Goal: Answer question/provide support

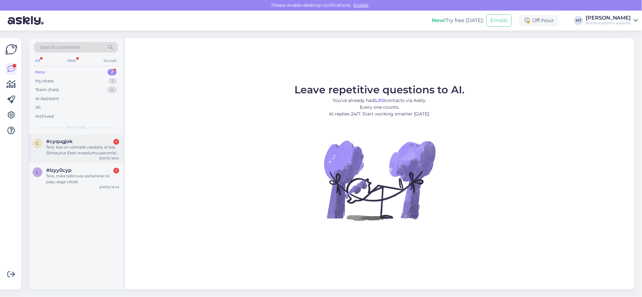
click at [59, 149] on div "Tere. kas on võimalik vaadata, et kas Sihtasutus Eesti maaelumuuseumid [PERSON_…" at bounding box center [82, 150] width 73 height 12
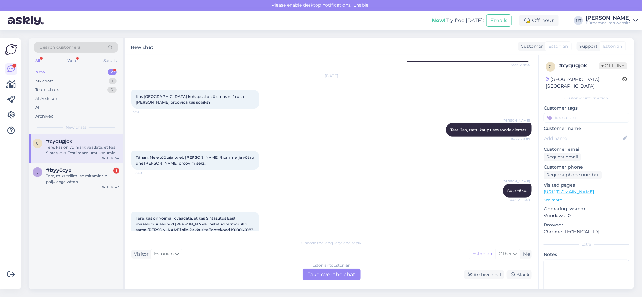
scroll to position [104, 0]
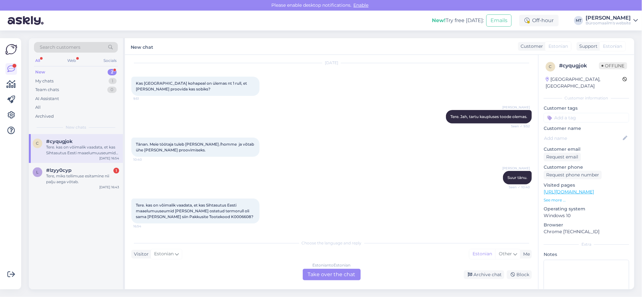
click at [325, 274] on div "Estonian to Estonian Take over the chat" at bounding box center [332, 274] width 58 height 12
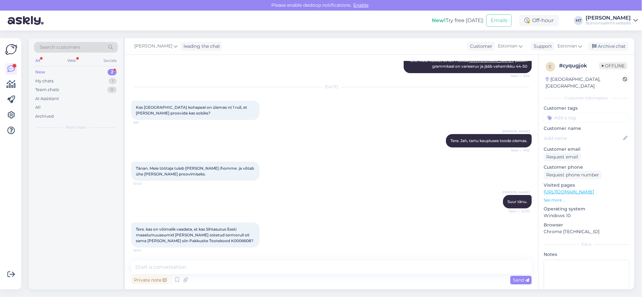
scroll to position [80, 0]
click at [191, 261] on textarea at bounding box center [331, 266] width 400 height 13
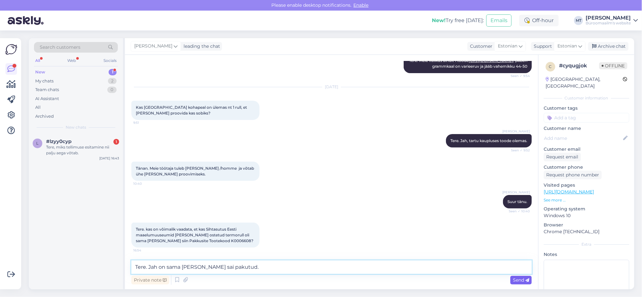
type textarea "Tere. Jah on sama [PERSON_NAME] sai pakutud."
click at [524, 277] on span "Send" at bounding box center [521, 280] width 16 height 6
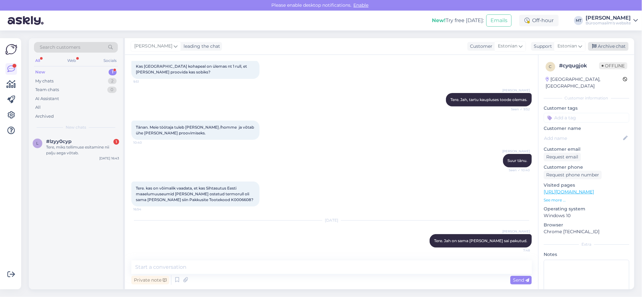
click at [615, 44] on div "Archive chat" at bounding box center [608, 46] width 40 height 9
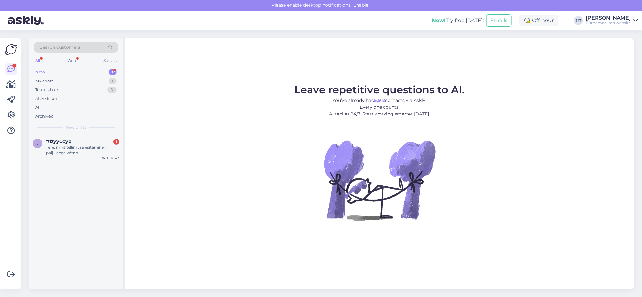
click at [39, 71] on div "New" at bounding box center [40, 72] width 10 height 6
click at [56, 149] on div "Tere, miks tellimuse esitamine nii palju aega võtab." at bounding box center [82, 150] width 73 height 12
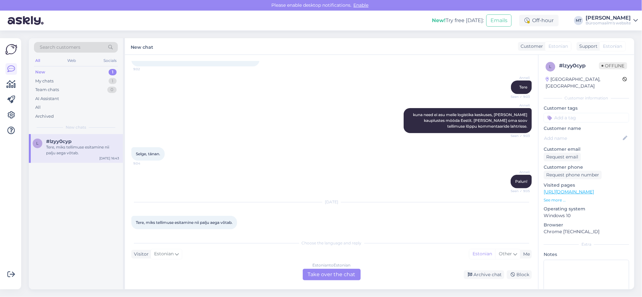
scroll to position [81, 0]
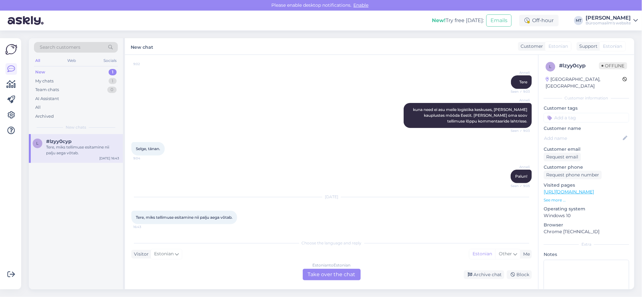
click at [333, 276] on div "Estonian to Estonian Take over the chat" at bounding box center [332, 274] width 58 height 12
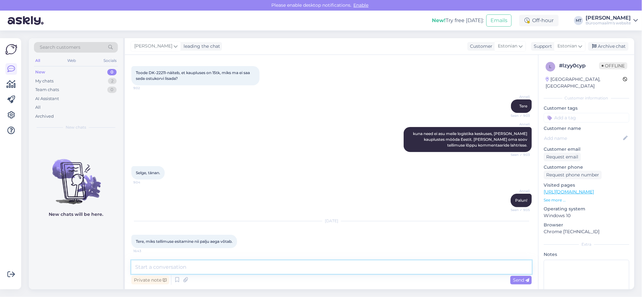
click at [168, 265] on textarea at bounding box center [331, 266] width 400 height 13
type textarea "Tere. Palun kas täpsustaksite, mis võtab konkreetselt palju aega."
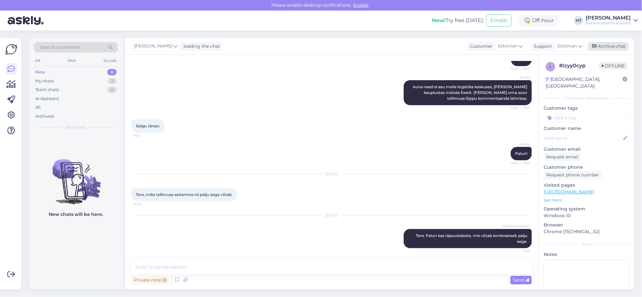
click at [614, 48] on div "Archive chat" at bounding box center [608, 46] width 40 height 9
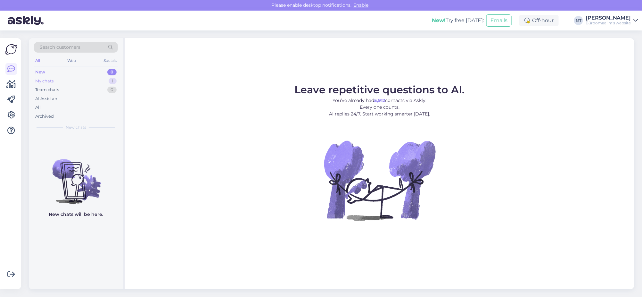
click at [47, 80] on div "My chats" at bounding box center [44, 81] width 18 height 6
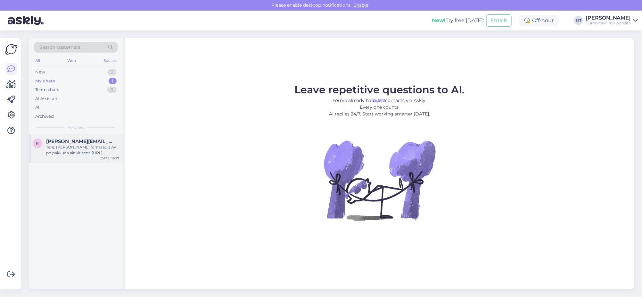
click at [64, 147] on div "Tere. Matti kilet formaadis A4 pn pakkuda ainult seda https://www.byroomaailm.e…" at bounding box center [82, 150] width 73 height 12
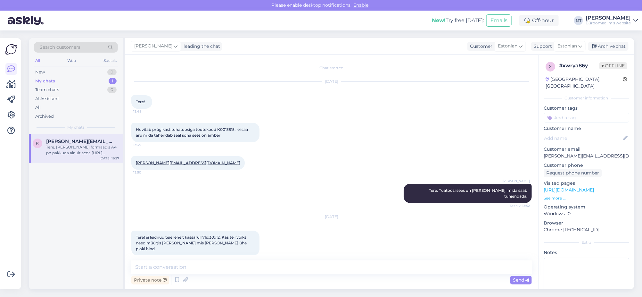
scroll to position [586, 0]
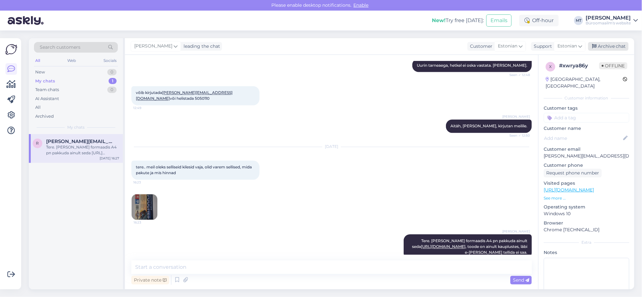
click at [611, 46] on div "Archive chat" at bounding box center [608, 46] width 40 height 9
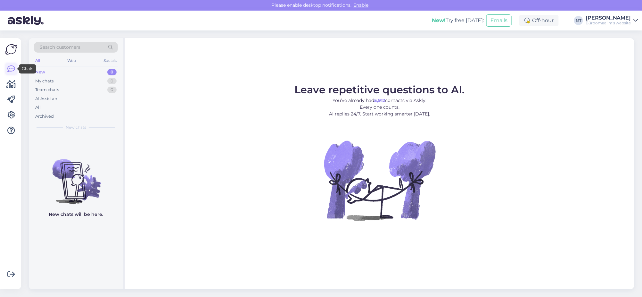
click at [10, 67] on icon at bounding box center [11, 69] width 8 height 8
click at [8, 82] on icon at bounding box center [11, 84] width 9 height 8
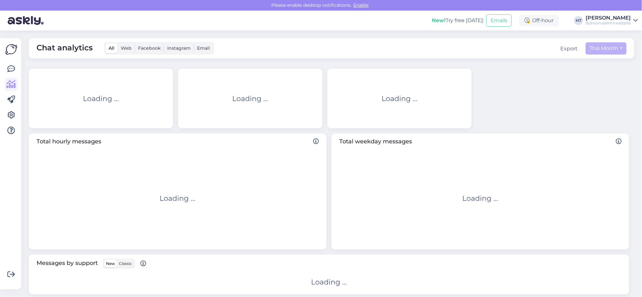
click at [9, 83] on icon at bounding box center [11, 84] width 9 height 8
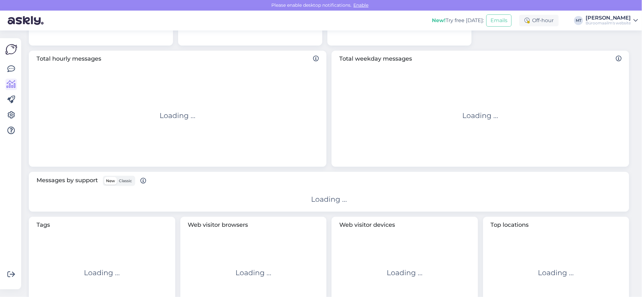
scroll to position [111, 0]
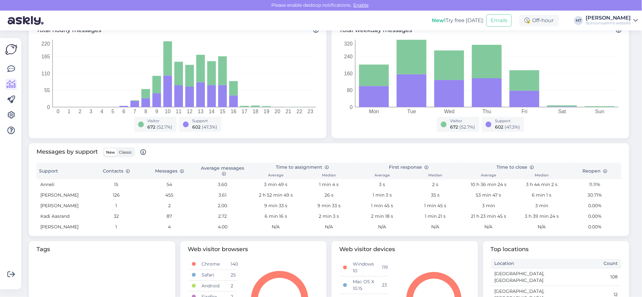
click at [125, 151] on span "Classic" at bounding box center [125, 152] width 13 height 5
click at [117, 148] on input "Classic" at bounding box center [117, 148] width 0 height 0
